Goal: Information Seeking & Learning: Learn about a topic

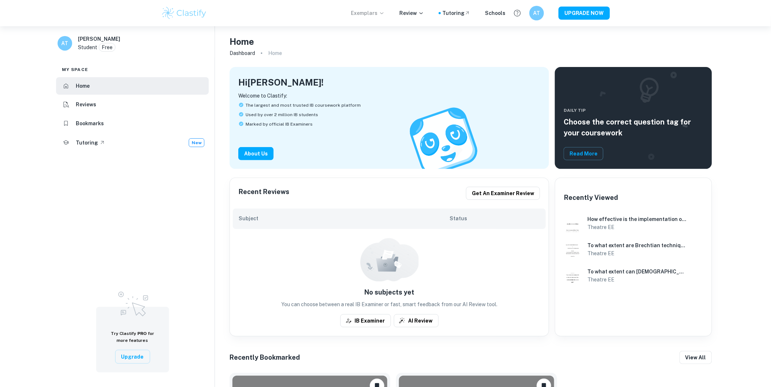
click at [368, 13] on p "Exemplars" at bounding box center [368, 13] width 34 height 8
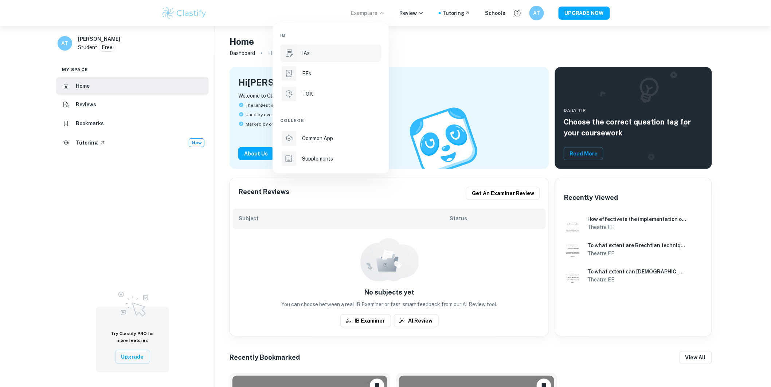
click at [309, 54] on p "IAs" at bounding box center [306, 53] width 8 height 8
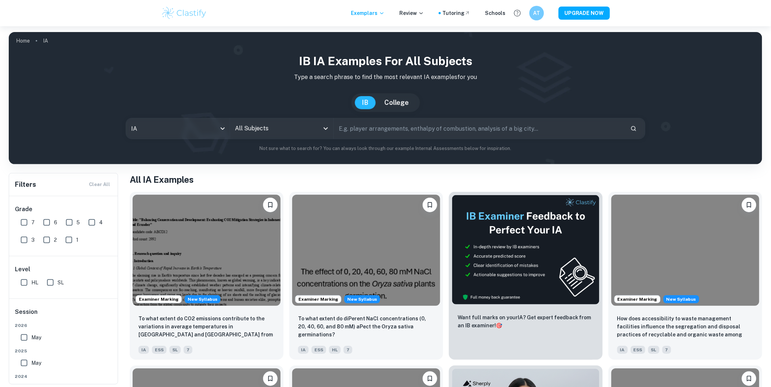
click at [281, 133] on input "All Subjects" at bounding box center [276, 129] width 86 height 14
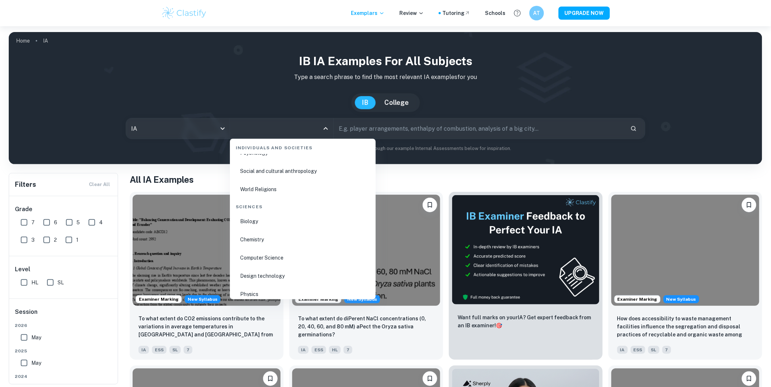
scroll to position [1119, 0]
click at [257, 255] on li "Physics" at bounding box center [303, 253] width 140 height 17
type input "Physics"
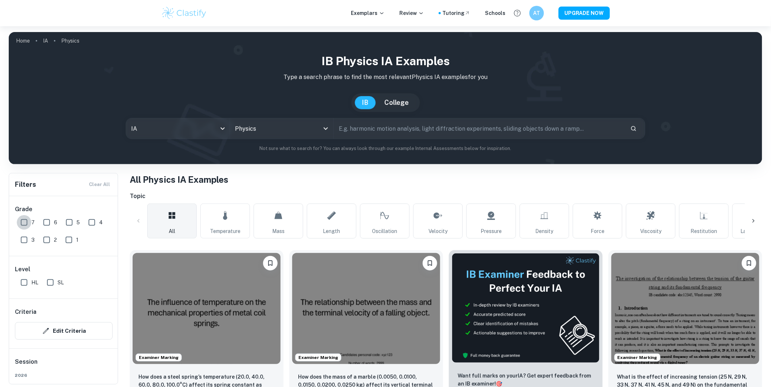
click at [21, 224] on input "7" at bounding box center [24, 222] width 15 height 15
checkbox input "true"
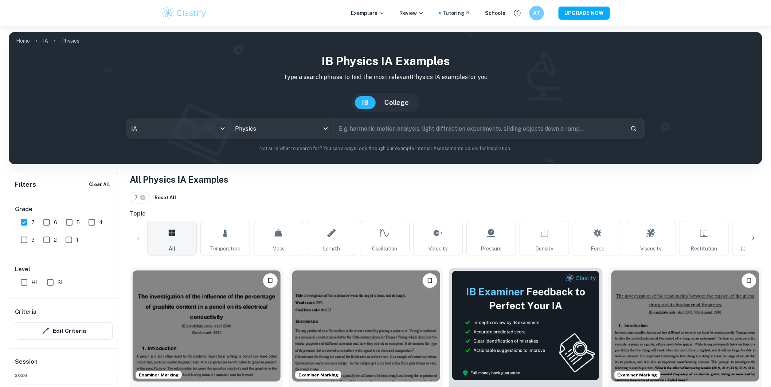
click at [32, 283] on span "HL" at bounding box center [34, 283] width 7 height 8
click at [31, 283] on input "HL" at bounding box center [24, 282] width 15 height 15
checkbox input "true"
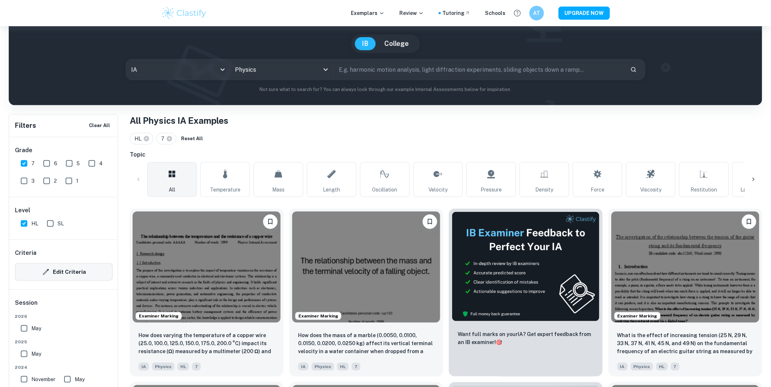
scroll to position [121, 0]
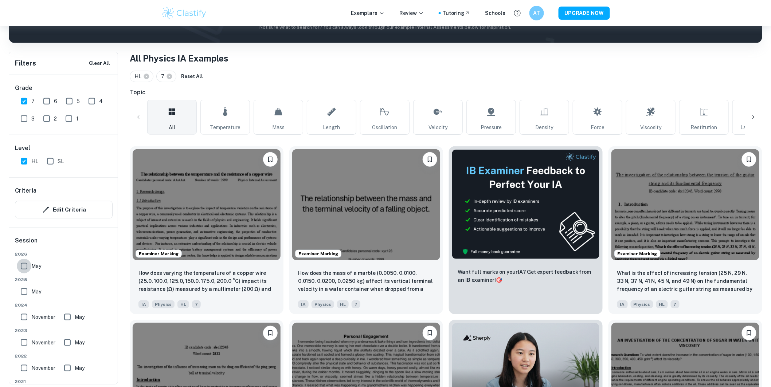
click at [28, 261] on input "May" at bounding box center [24, 266] width 15 height 15
checkbox input "true"
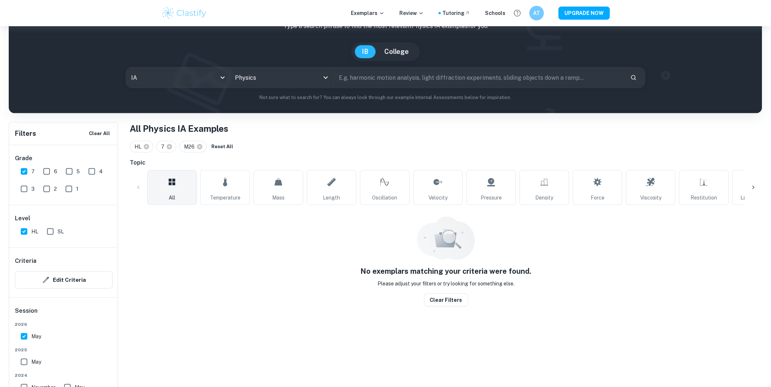
scroll to position [26, 0]
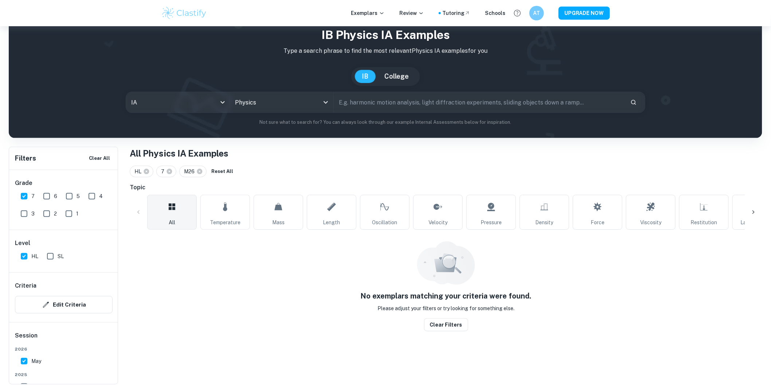
click at [28, 261] on div "Level HL SL" at bounding box center [63, 251] width 109 height 42
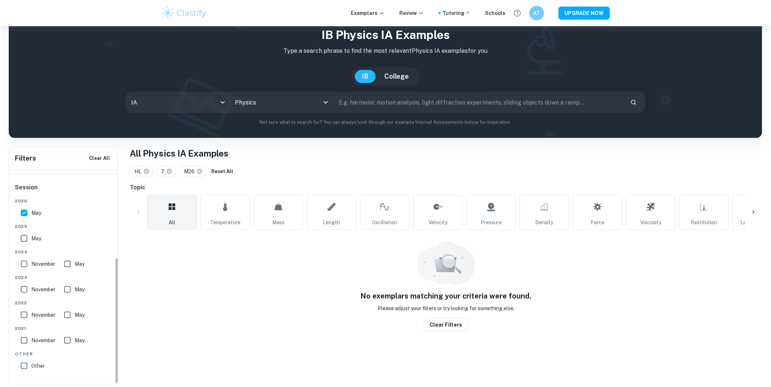
scroll to position [149, 0]
click at [26, 244] on input "May" at bounding box center [24, 238] width 15 height 15
checkbox input "true"
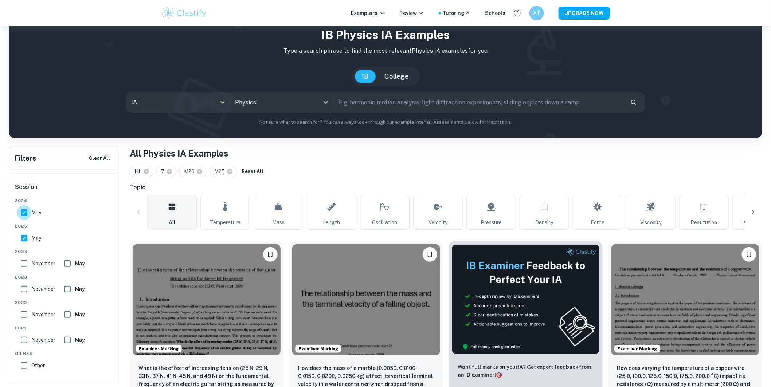
click at [20, 213] on input "May" at bounding box center [24, 212] width 15 height 15
checkbox input "false"
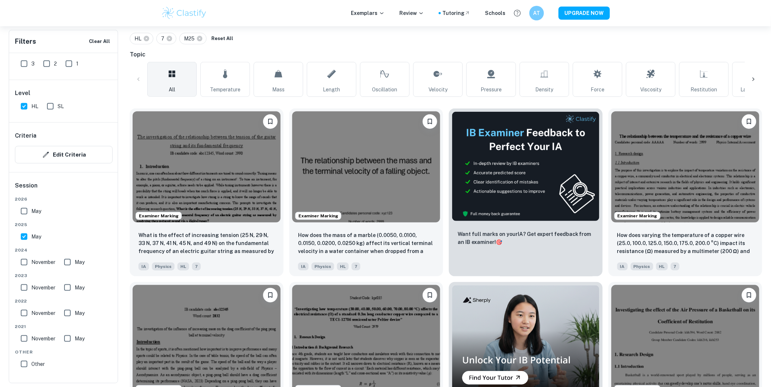
scroll to position [0, 0]
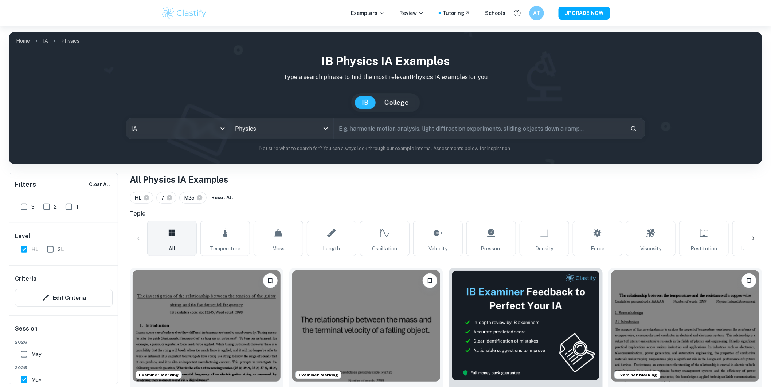
click at [352, 130] on input "text" at bounding box center [479, 128] width 291 height 20
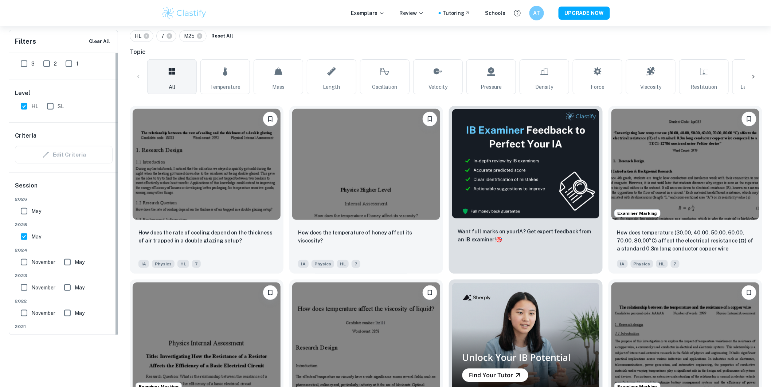
scroll to position [33, 0]
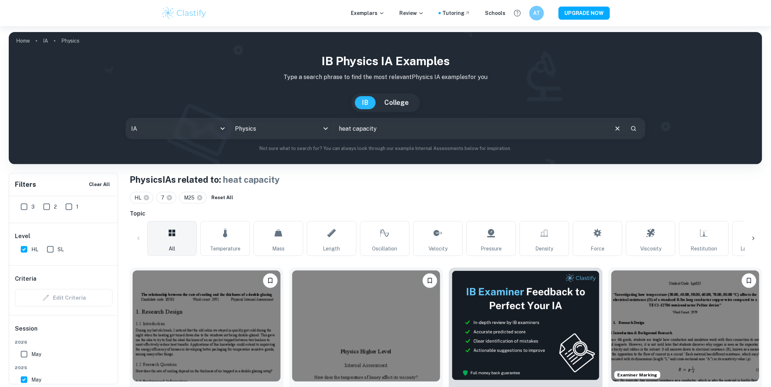
click at [421, 132] on input "heat capacity" at bounding box center [471, 128] width 274 height 20
type input "metal"
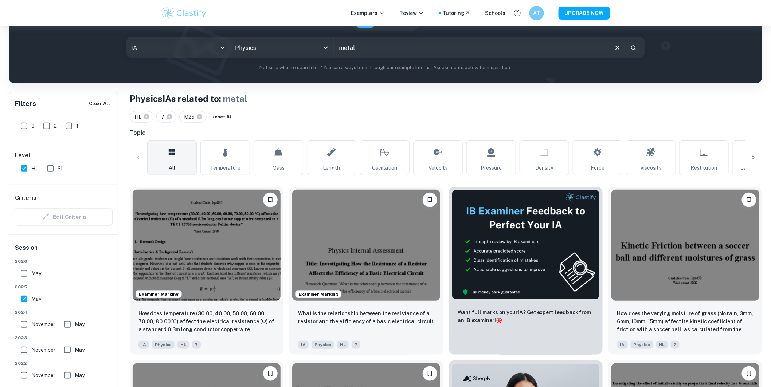
scroll to position [364, 0]
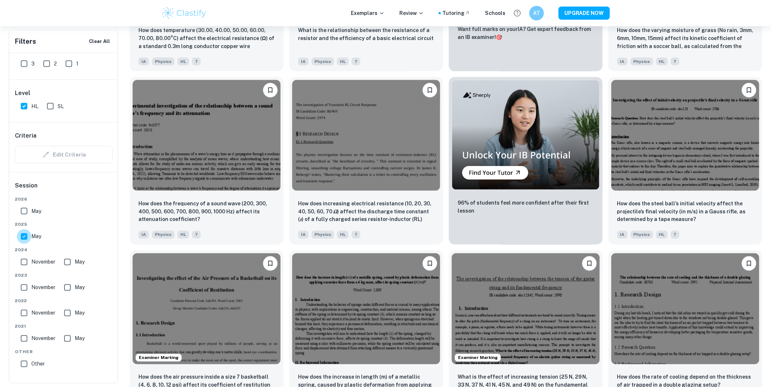
click at [24, 241] on input "May" at bounding box center [24, 236] width 15 height 15
checkbox input "false"
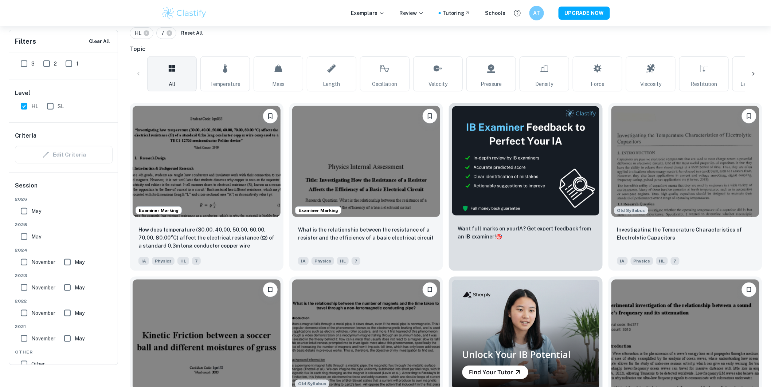
scroll to position [81, 0]
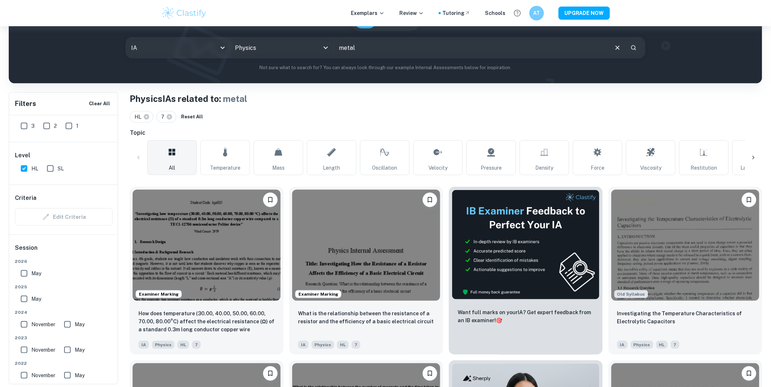
click at [27, 168] on input "HL" at bounding box center [24, 168] width 15 height 15
checkbox input "false"
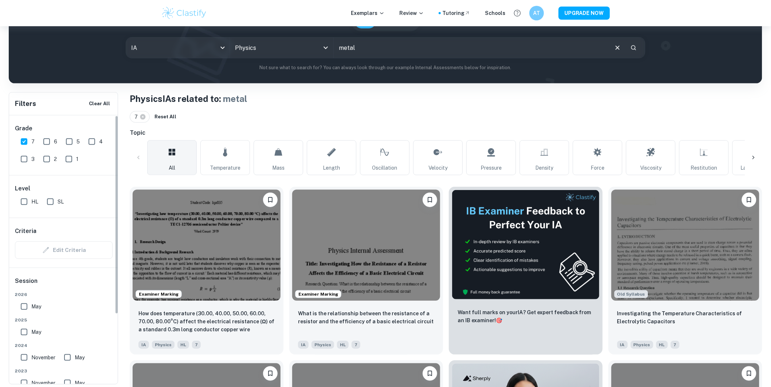
click at [21, 141] on input "7" at bounding box center [24, 141] width 15 height 15
checkbox input "false"
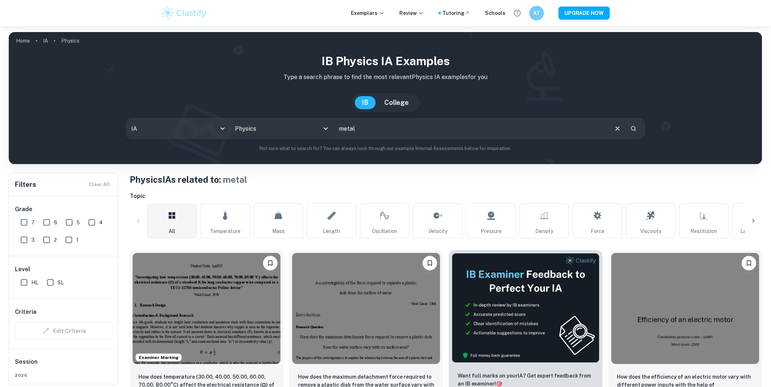
click at [388, 133] on input "metal" at bounding box center [471, 128] width 274 height 20
click at [388, 132] on input "metal" at bounding box center [471, 128] width 274 height 20
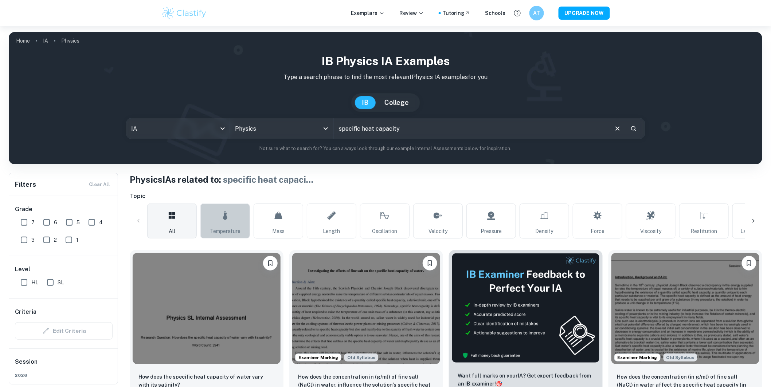
click at [212, 221] on link "Temperature" at bounding box center [225, 221] width 50 height 35
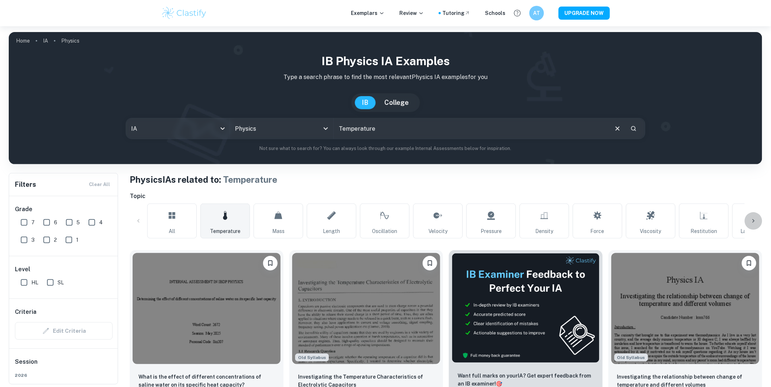
click at [751, 219] on icon at bounding box center [753, 220] width 7 height 7
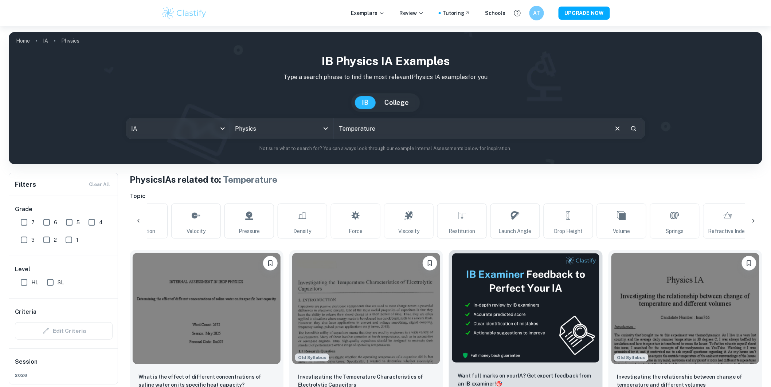
scroll to position [0, 515]
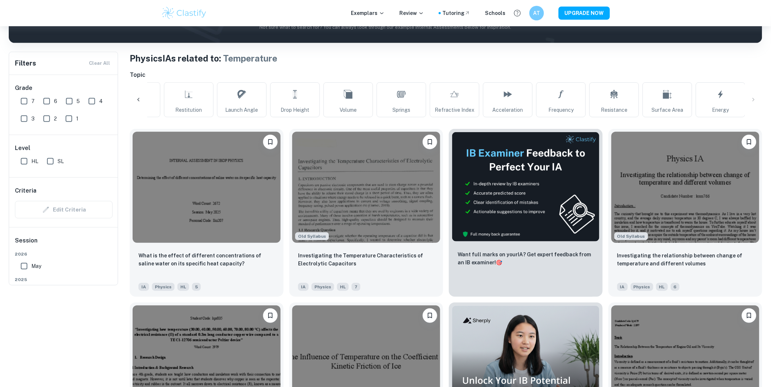
scroll to position [0, 0]
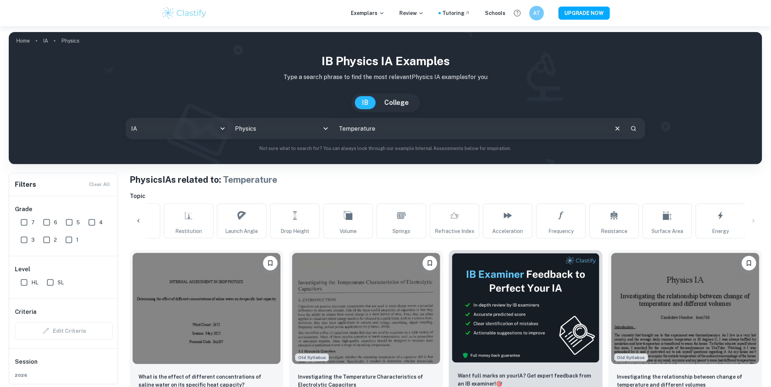
click at [404, 133] on input "Temperature" at bounding box center [471, 128] width 274 height 20
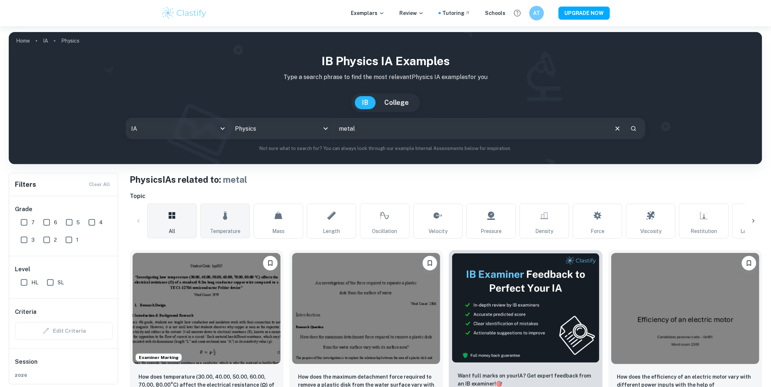
click at [219, 205] on link "Temperature" at bounding box center [225, 221] width 50 height 35
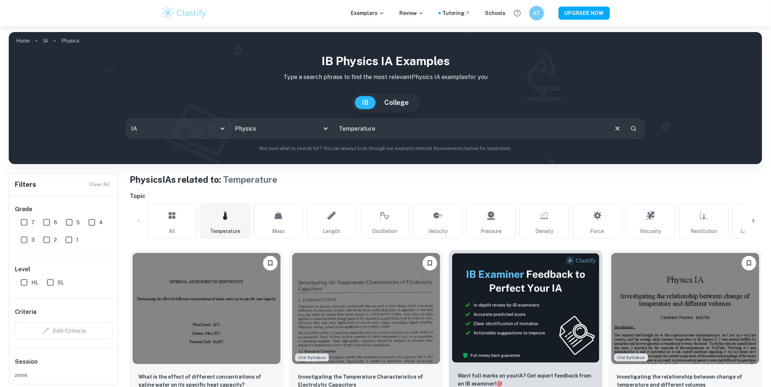
click at [407, 115] on div "IB Physics IA examples Type a search phrase to find the most relevant Physics I…" at bounding box center [386, 102] width 742 height 100
click at [399, 129] on input "Temperature" at bounding box center [471, 128] width 274 height 20
type input "Temperature vs metal"
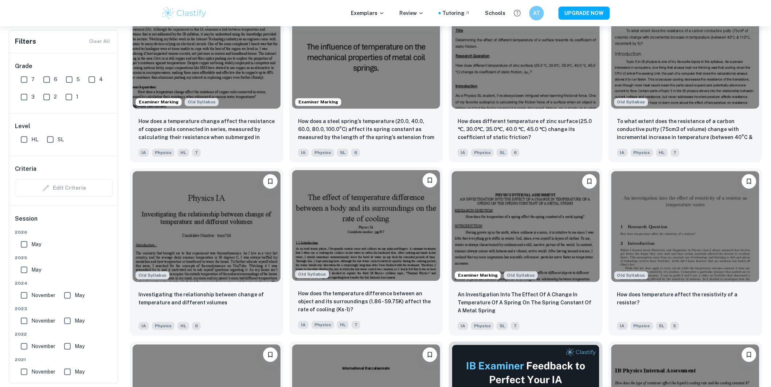
scroll to position [607, 0]
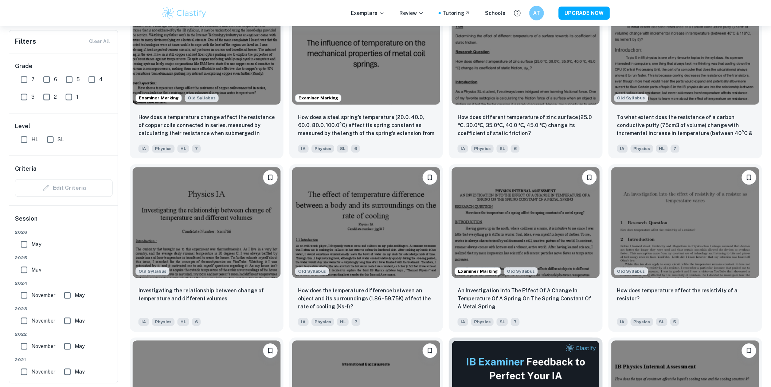
click at [31, 76] on input "7" at bounding box center [24, 79] width 15 height 15
checkbox input "true"
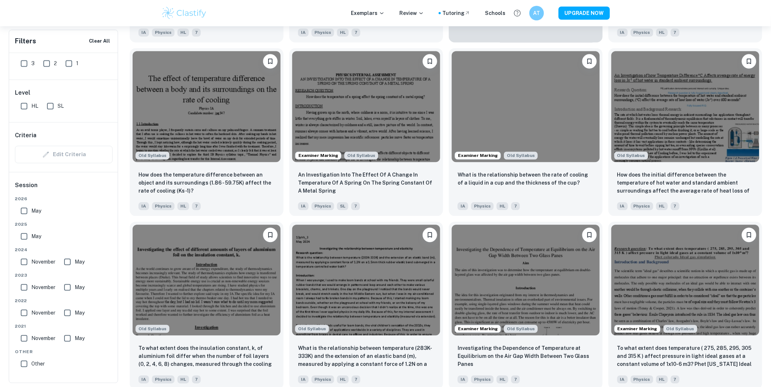
scroll to position [364, 0]
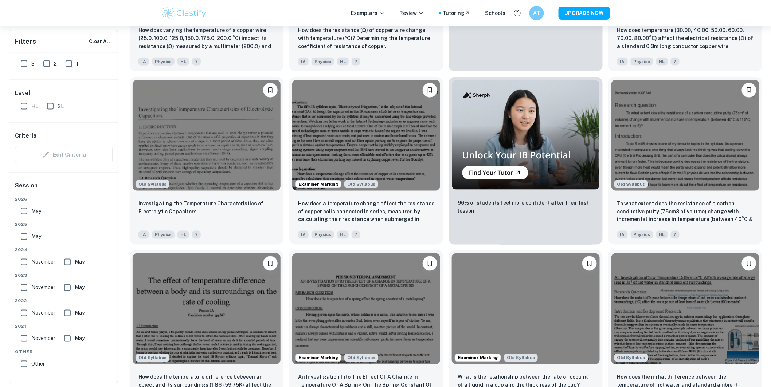
click at [40, 286] on span "November" at bounding box center [43, 288] width 24 height 8
click at [31, 286] on input "November" at bounding box center [24, 287] width 15 height 15
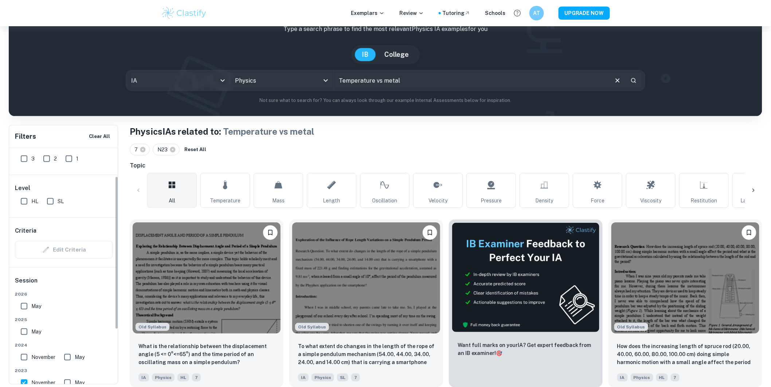
scroll to position [74, 0]
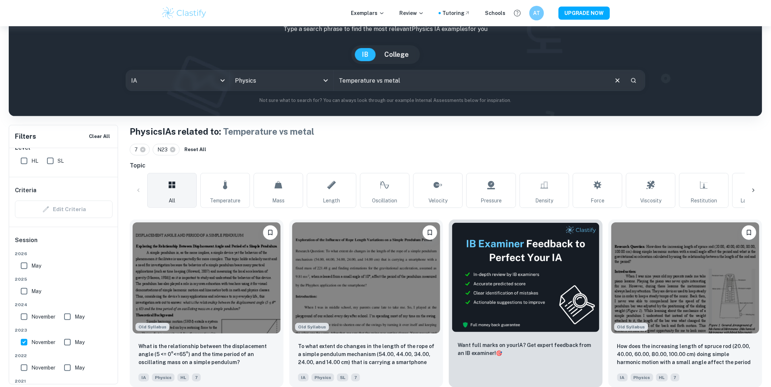
click at [27, 344] on input "November" at bounding box center [24, 342] width 15 height 15
checkbox input "false"
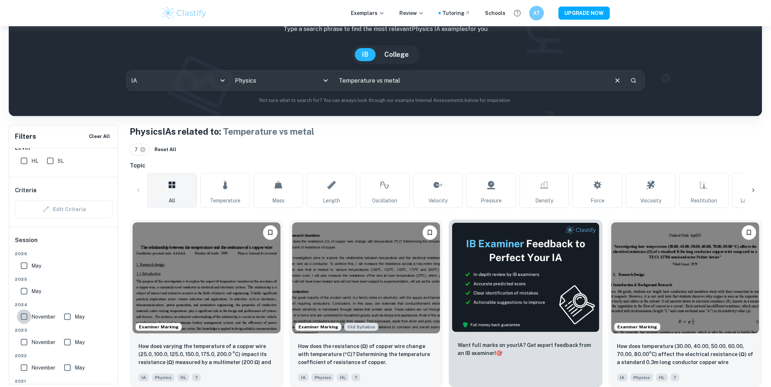
click at [20, 316] on input "November" at bounding box center [24, 317] width 15 height 15
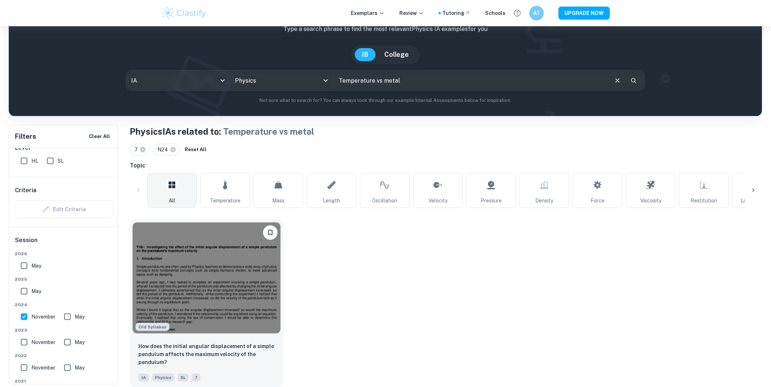
click at [23, 315] on input "November" at bounding box center [24, 317] width 15 height 15
checkbox input "false"
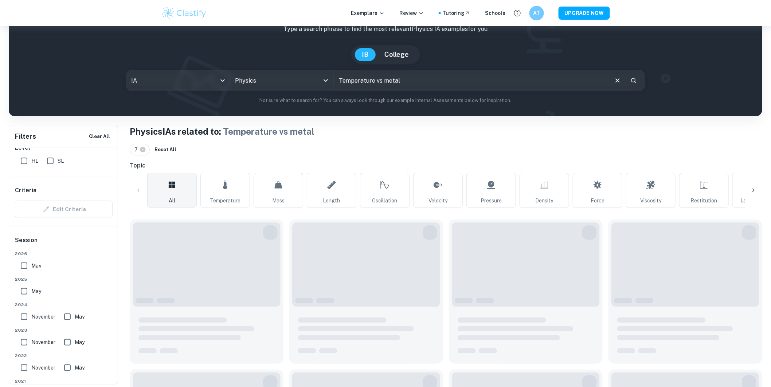
click at [24, 295] on input "May" at bounding box center [24, 291] width 15 height 15
checkbox input "true"
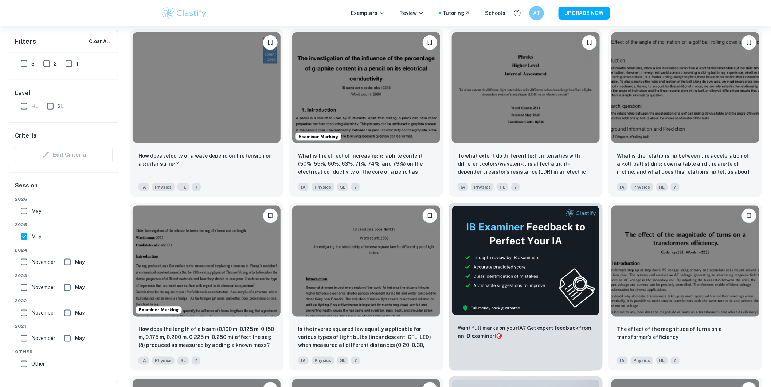
scroll to position [1465, 0]
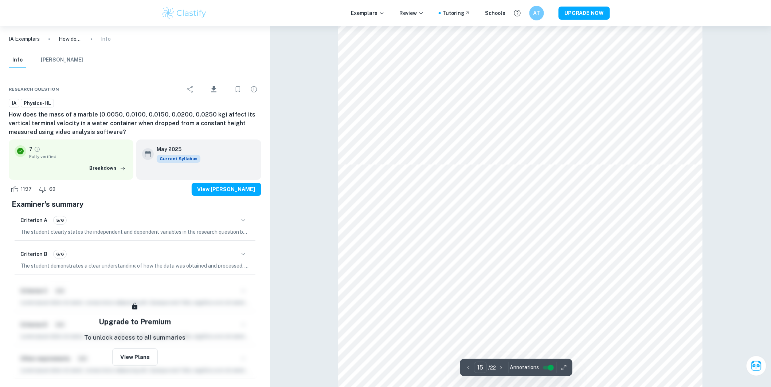
scroll to position [7810, 0]
type input "19"
type input "14"
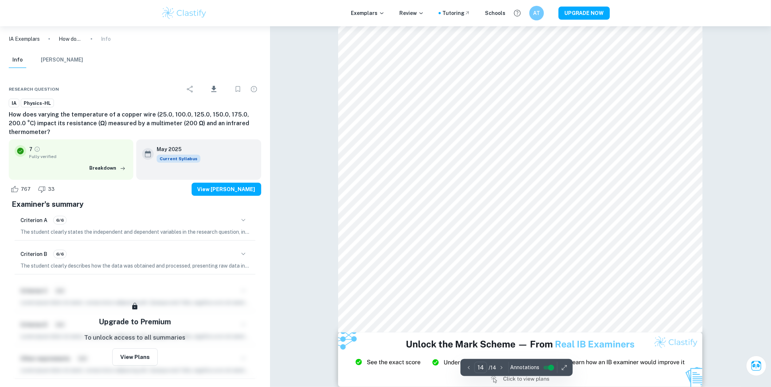
scroll to position [7140, 0]
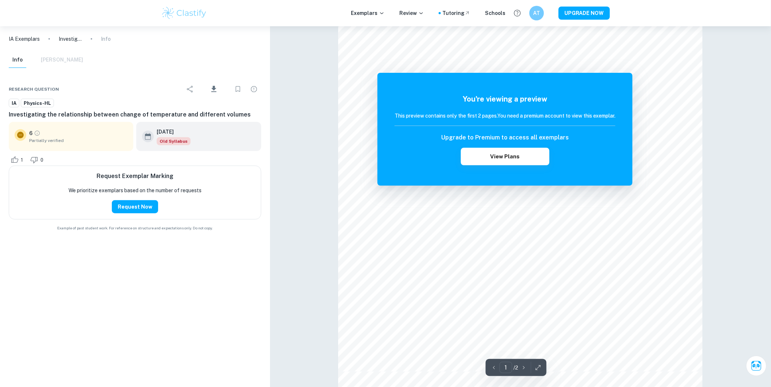
scroll to position [81, 0]
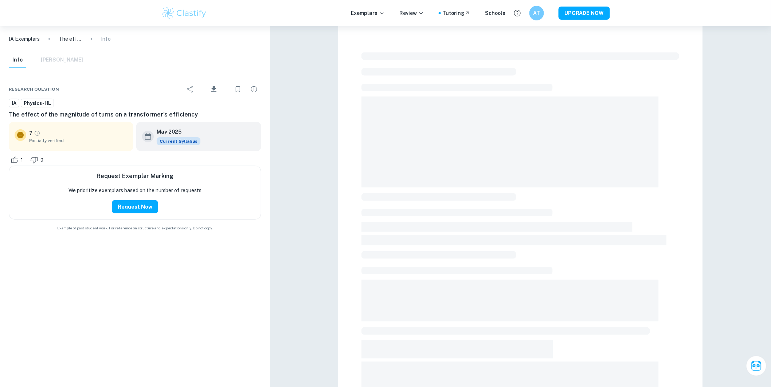
click at [306, 86] on main at bounding box center [520, 283] width 501 height 515
type input "10"
